Goal: Information Seeking & Learning: Check status

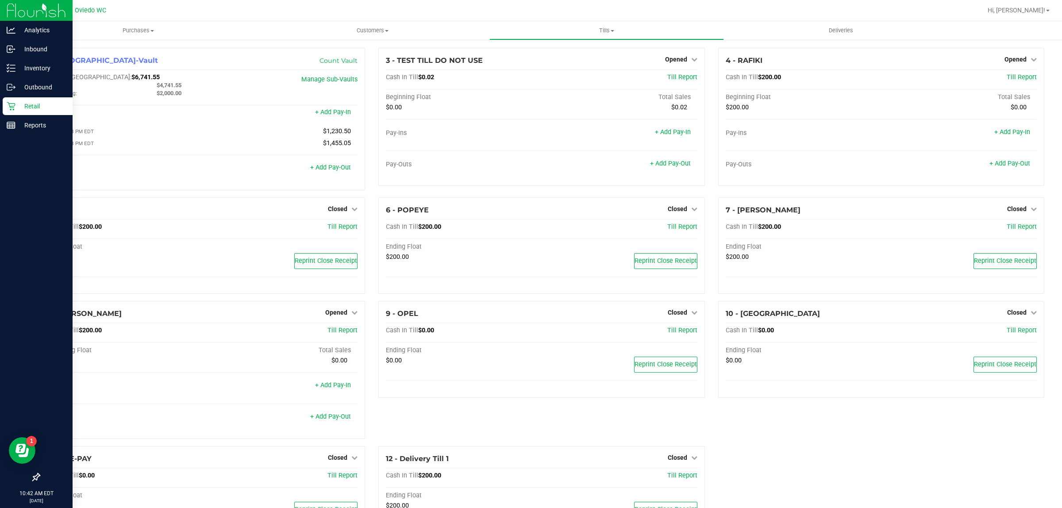
click at [14, 98] on div "Retail" at bounding box center [38, 106] width 70 height 18
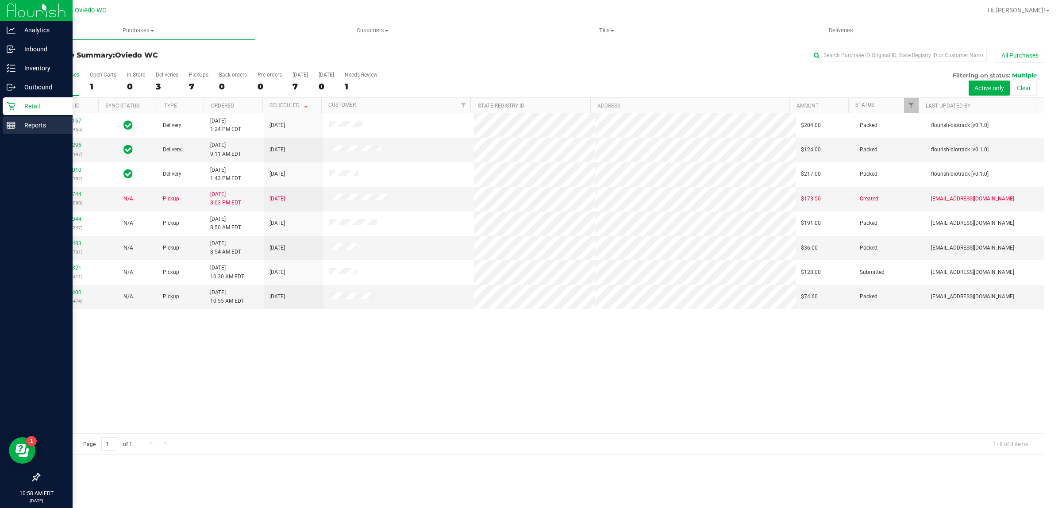
click at [35, 122] on p "Reports" at bounding box center [41, 125] width 53 height 11
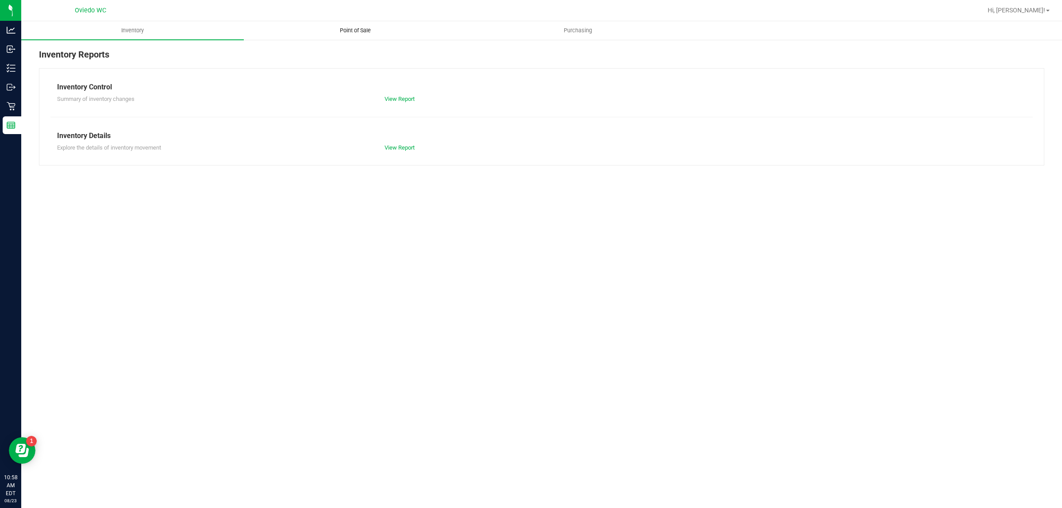
click at [351, 27] on span "Point of Sale" at bounding box center [355, 31] width 55 height 8
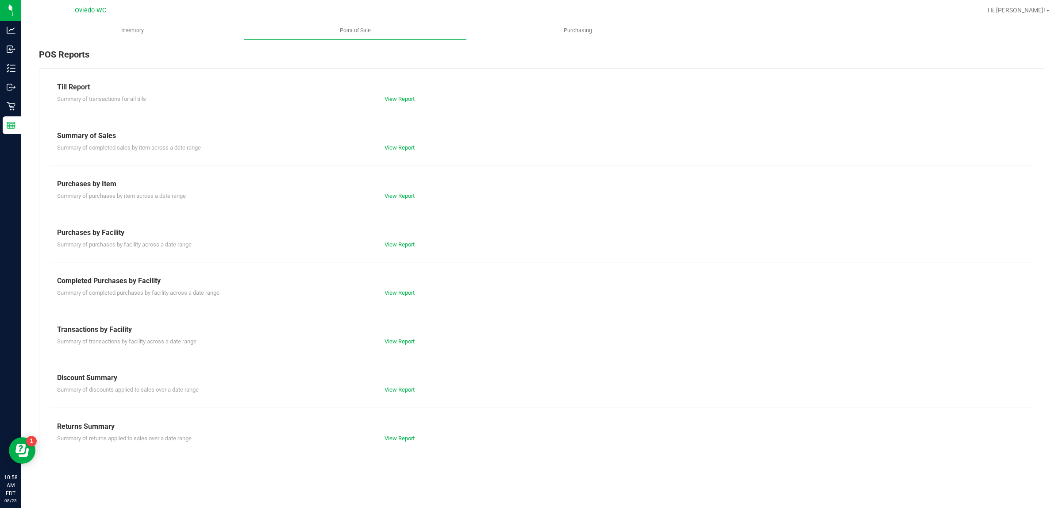
click at [406, 337] on div "Summary of transactions by facility across a date range View Report" at bounding box center [541, 340] width 982 height 11
click at [403, 344] on link "View Report" at bounding box center [400, 341] width 30 height 7
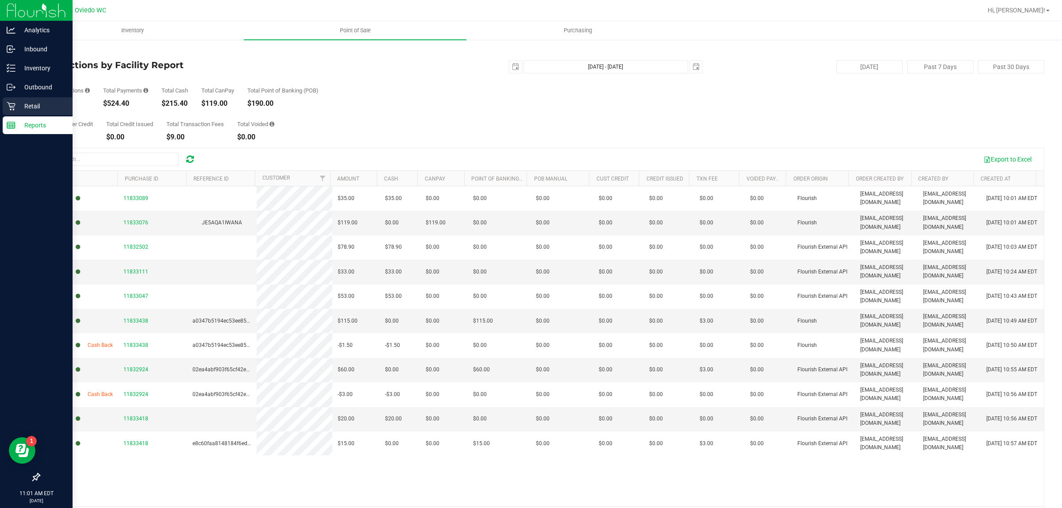
click at [23, 104] on p "Retail" at bounding box center [41, 106] width 53 height 11
